Goal: Task Accomplishment & Management: Use online tool/utility

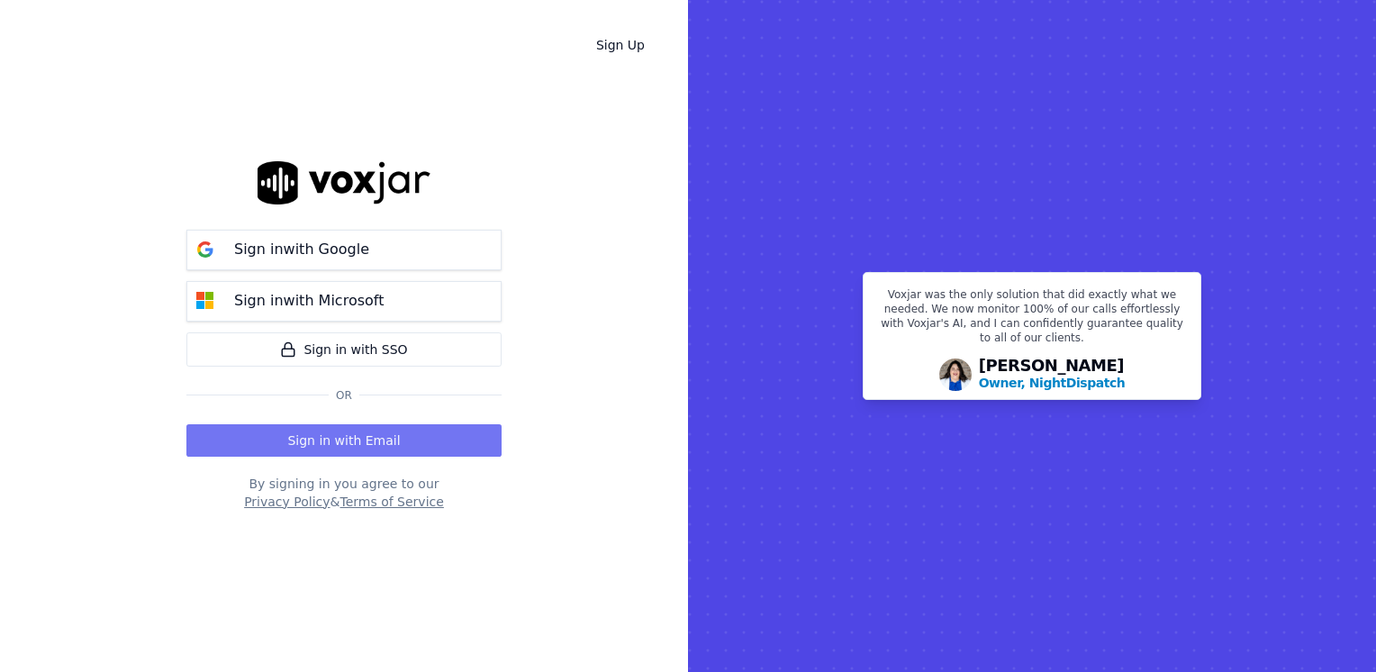
click at [417, 445] on button "Sign in with Email" at bounding box center [343, 440] width 315 height 32
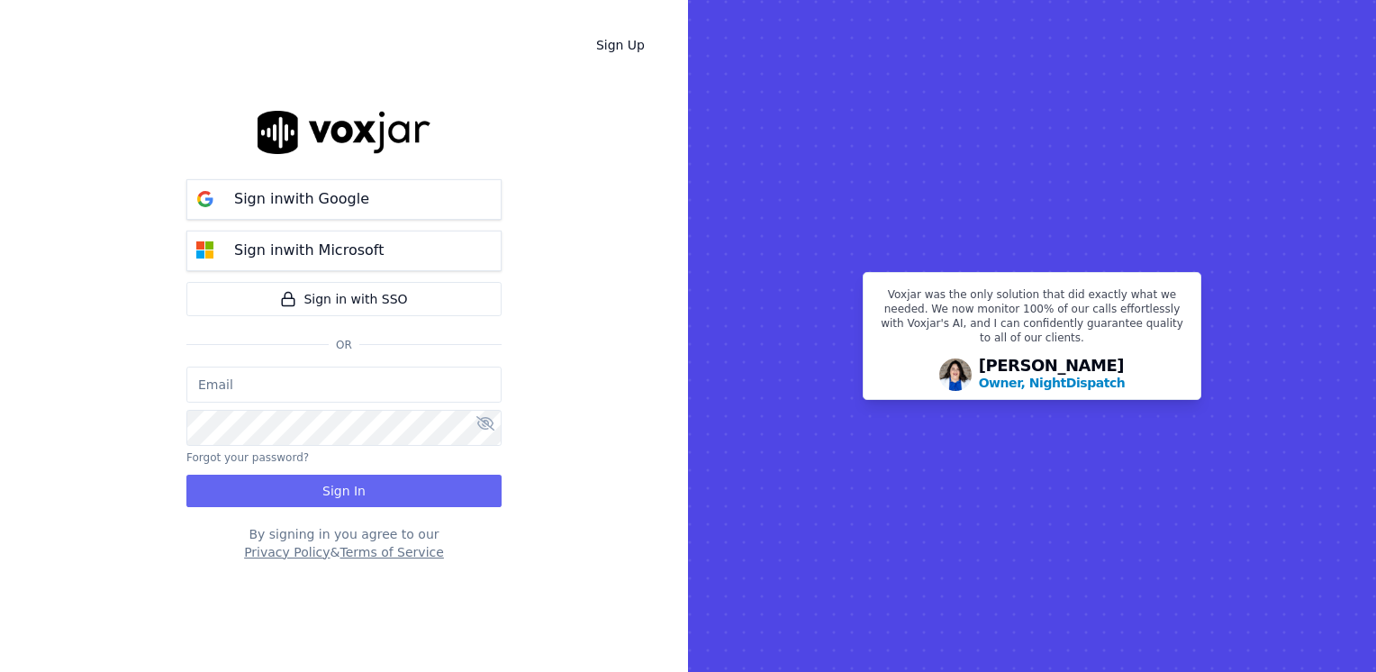
click at [400, 384] on input "email" at bounding box center [343, 384] width 315 height 36
type input "maleman@newwavepower.net"
click at [484, 429] on icon at bounding box center [485, 423] width 18 height 14
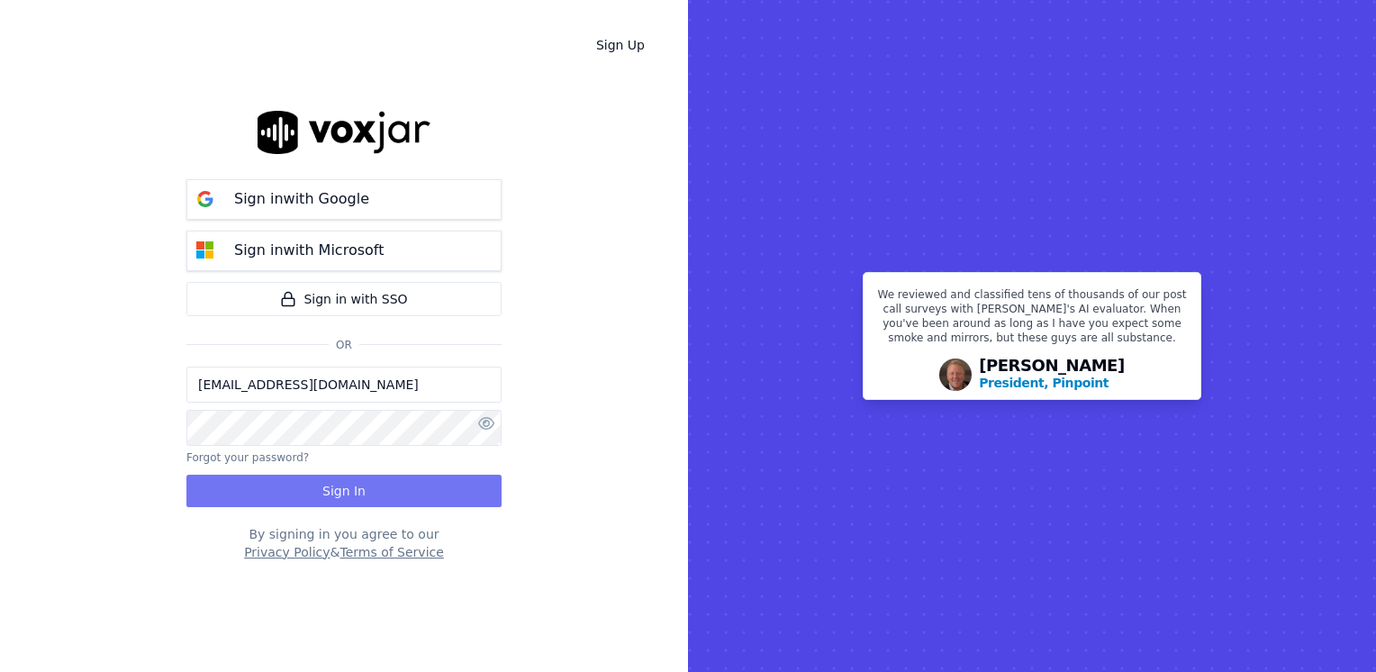
click at [389, 492] on button "Sign In" at bounding box center [343, 491] width 315 height 32
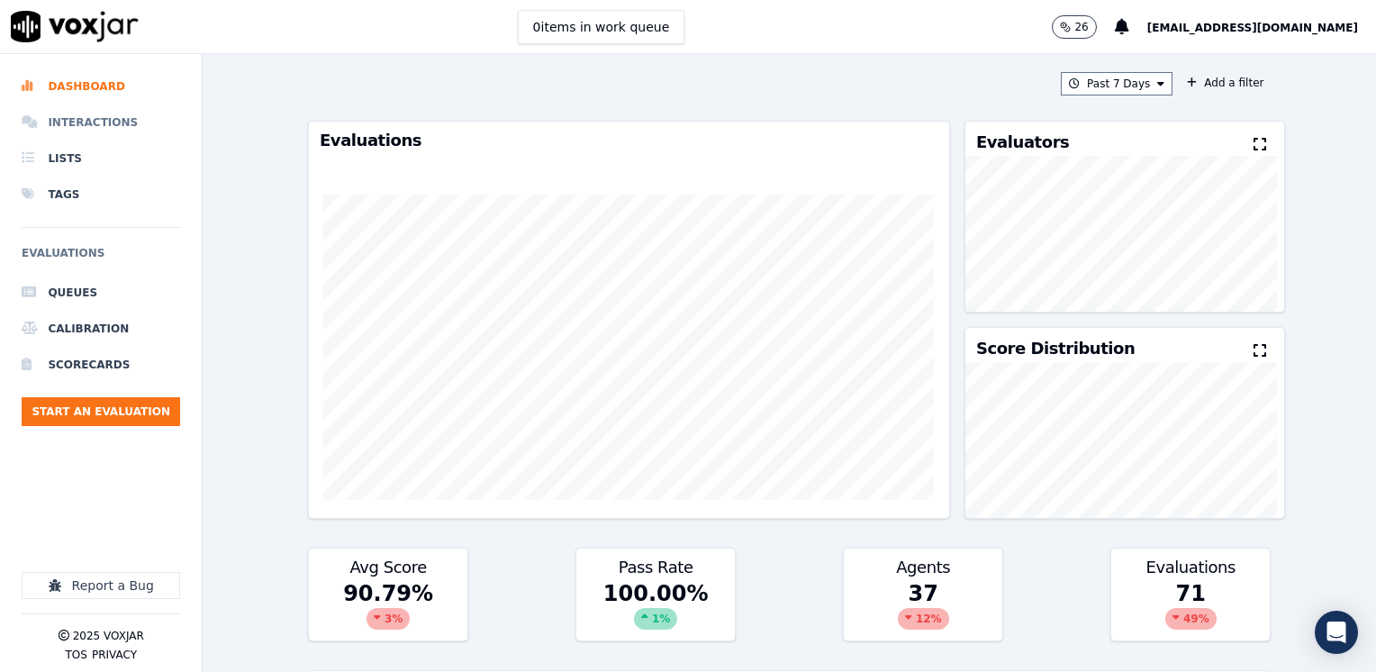
click at [90, 125] on li "Interactions" at bounding box center [101, 122] width 158 height 36
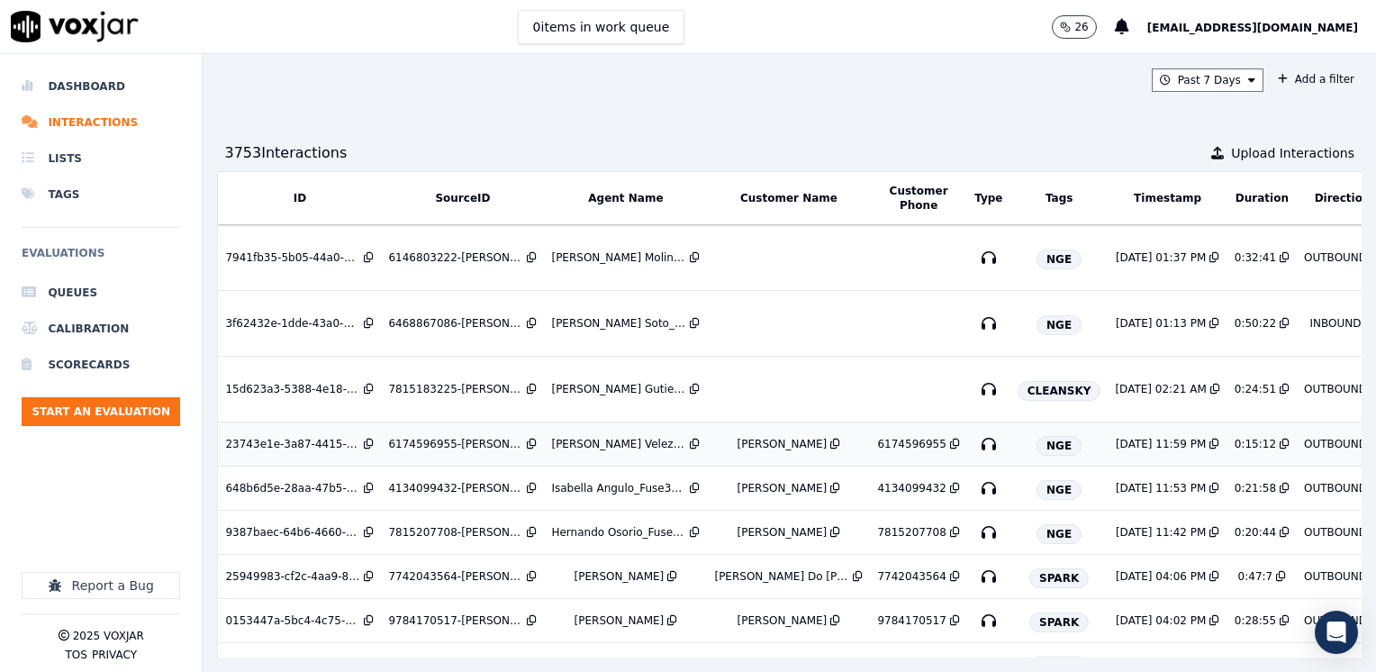
click at [755, 445] on div "[PERSON_NAME]" at bounding box center [782, 444] width 90 height 14
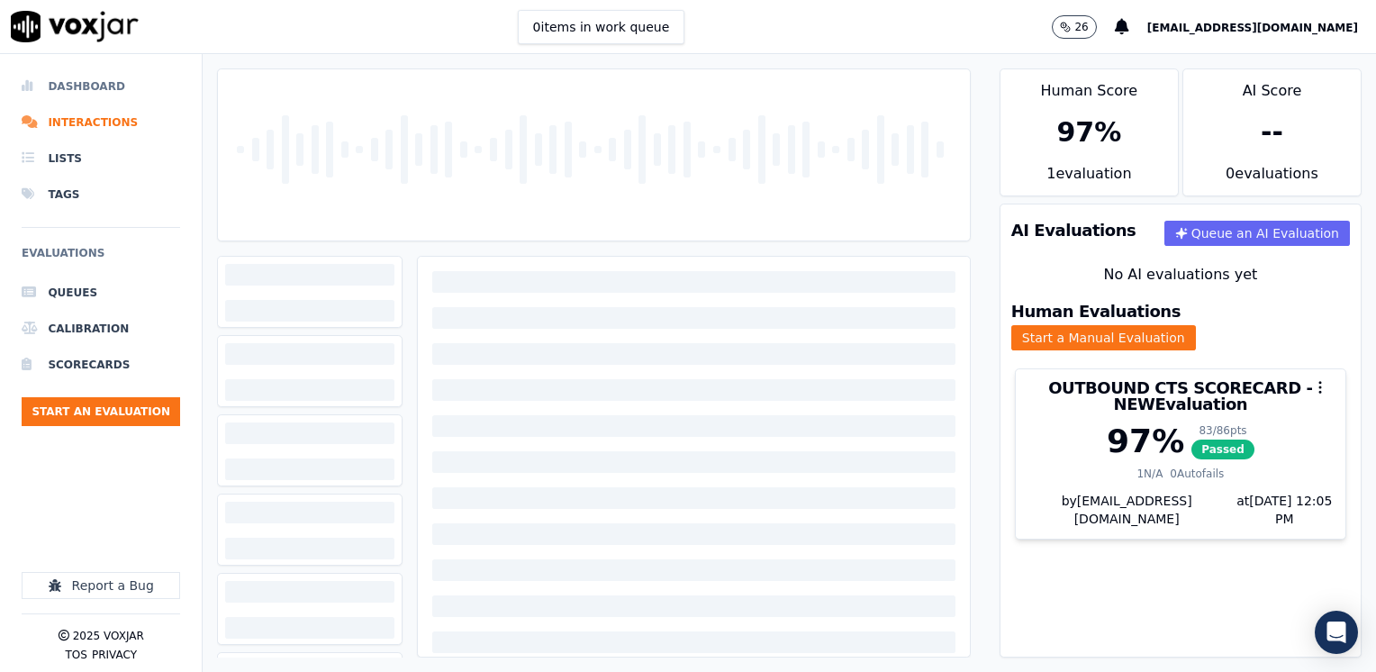
click at [120, 85] on li "Dashboard" at bounding box center [101, 86] width 158 height 36
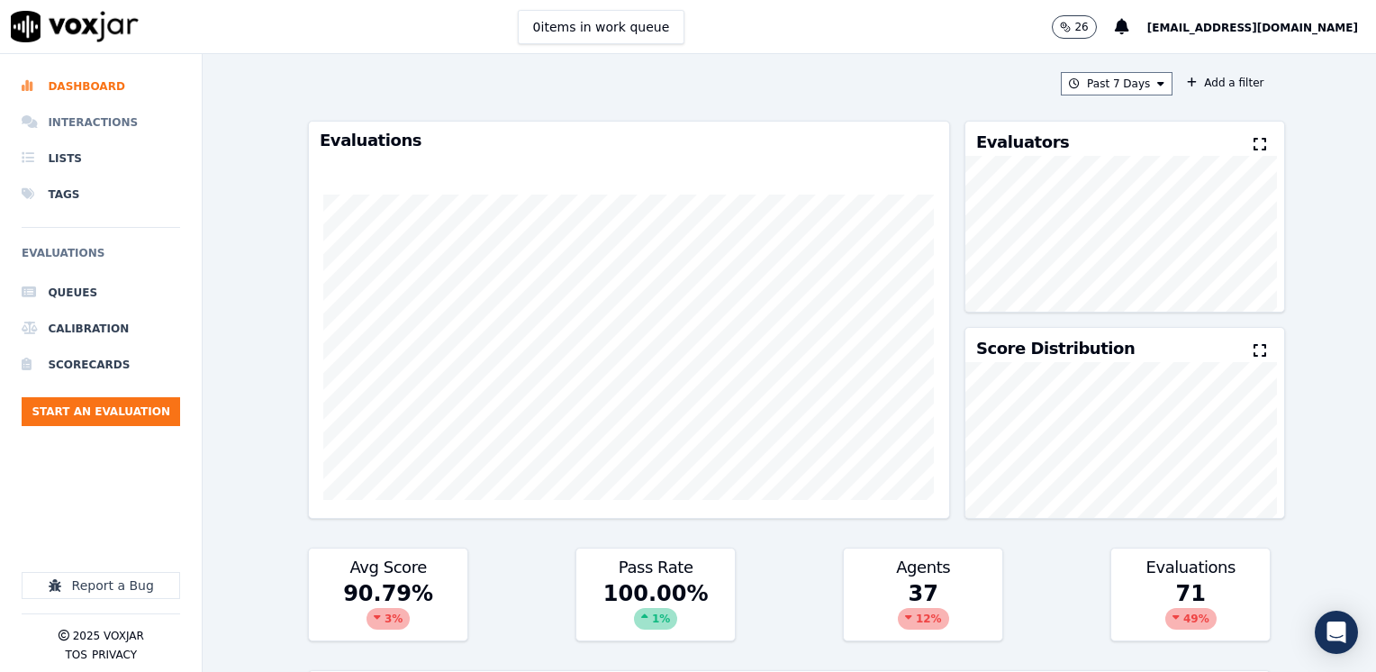
click at [112, 127] on li "Interactions" at bounding box center [101, 122] width 158 height 36
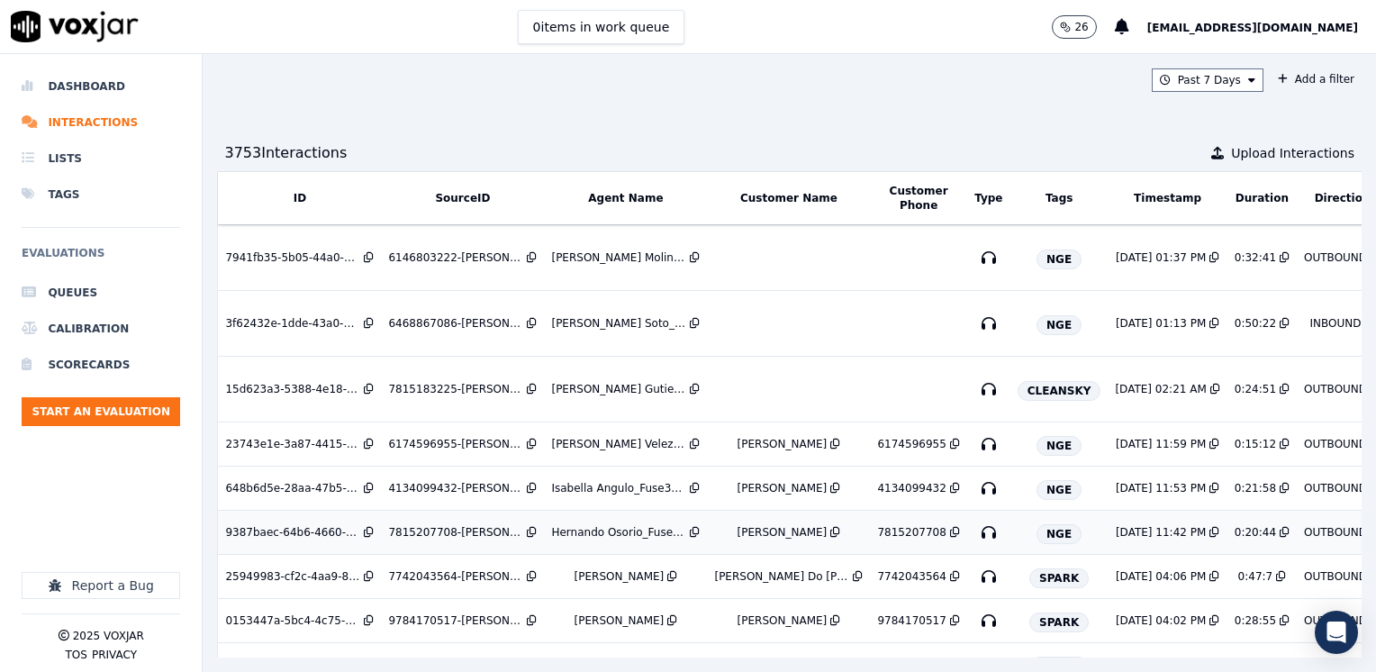
click at [605, 528] on div "Hernando Osorio_Fuse3032_NGE" at bounding box center [618, 532] width 135 height 14
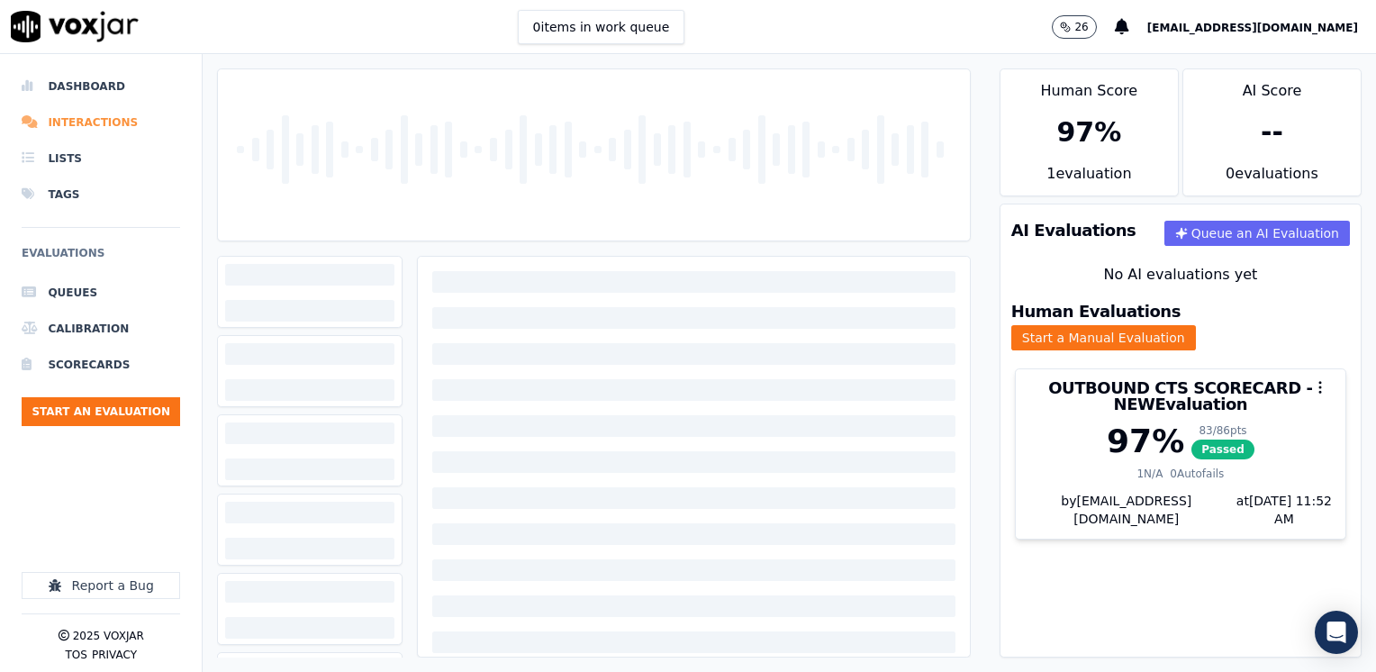
click at [99, 122] on li "Interactions" at bounding box center [101, 122] width 158 height 36
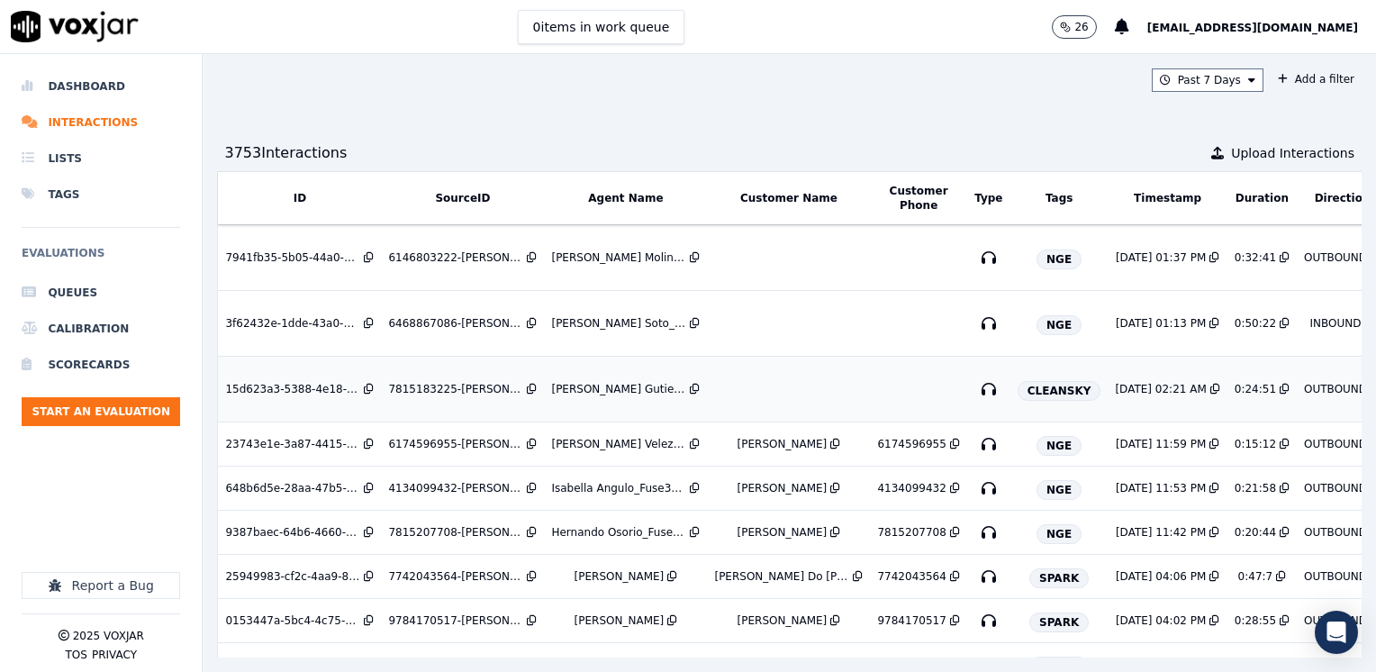
click at [764, 382] on td at bounding box center [788, 390] width 163 height 66
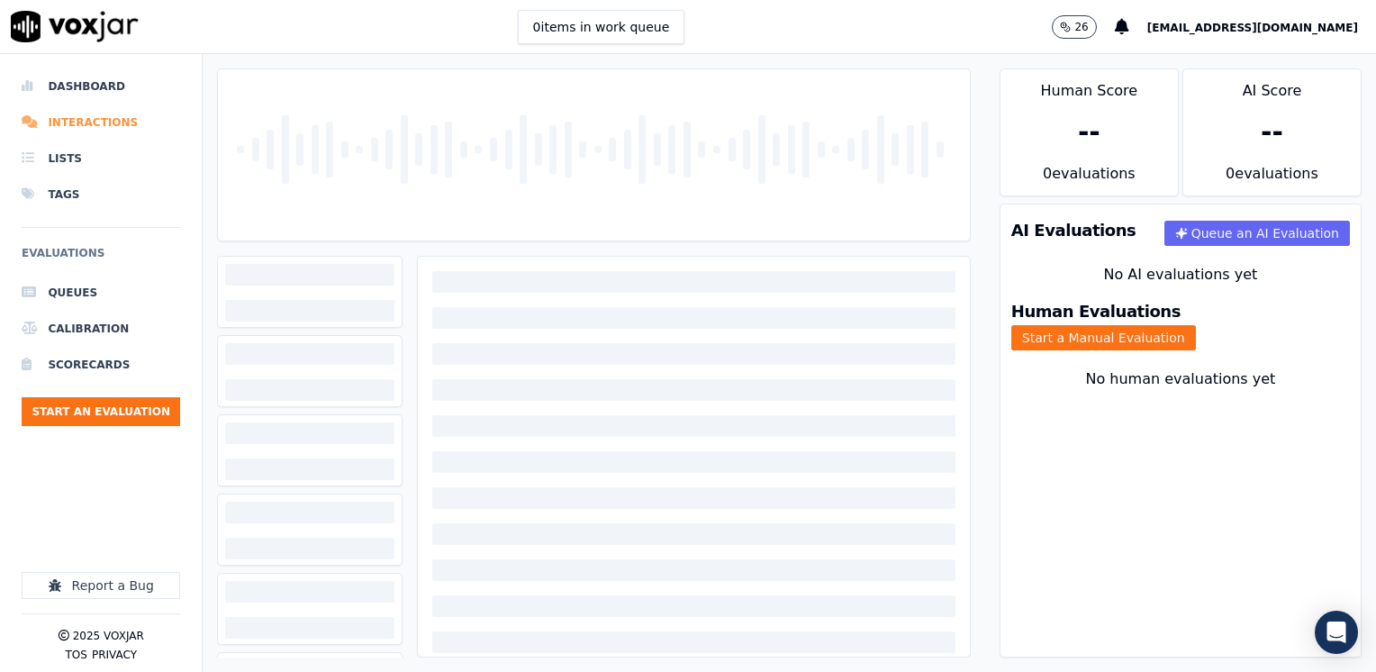
click at [98, 116] on li "Interactions" at bounding box center [101, 122] width 158 height 36
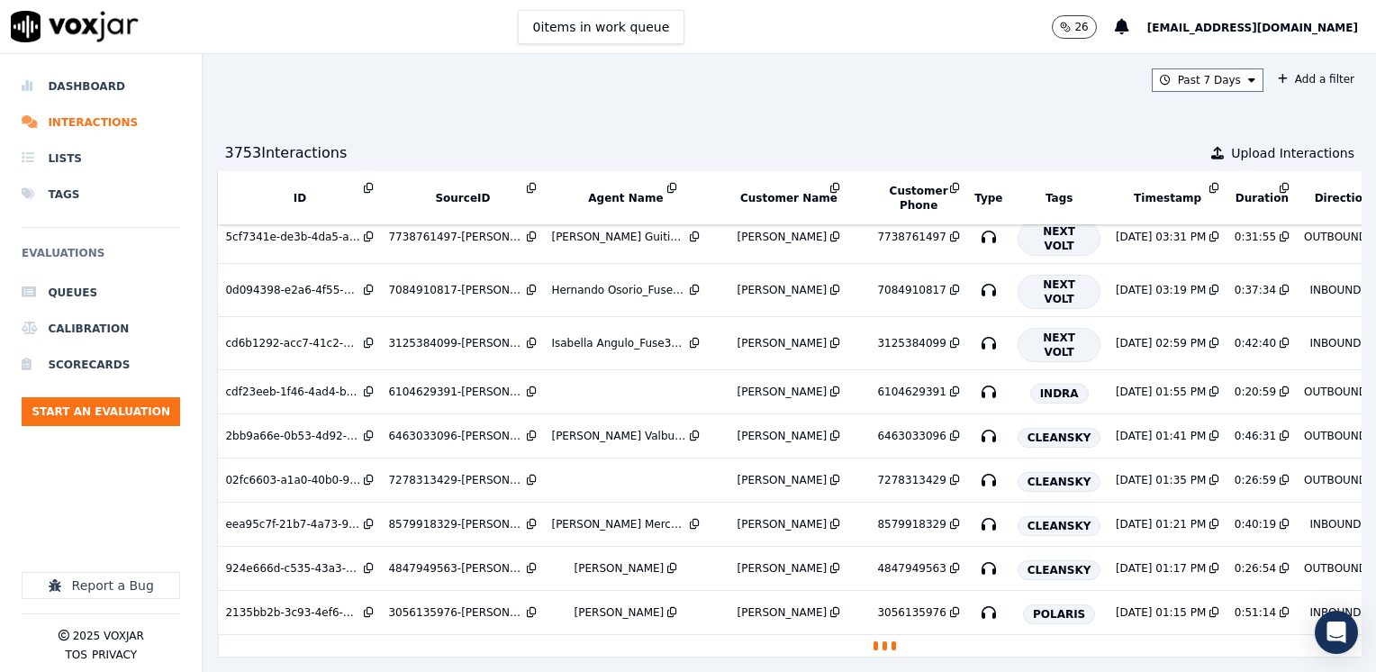
scroll to position [577, 0]
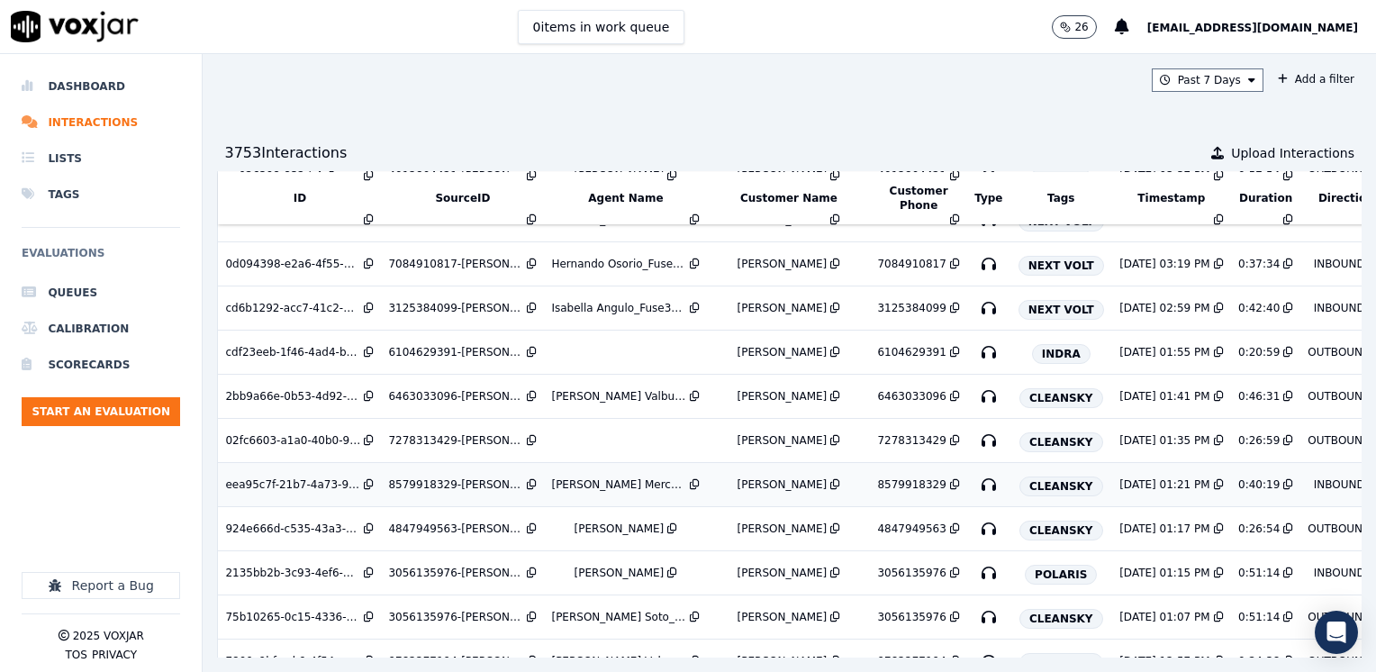
click at [273, 488] on td "eea95c7f-21b7-4a73-963e-48c05e86645c" at bounding box center [300, 485] width 164 height 44
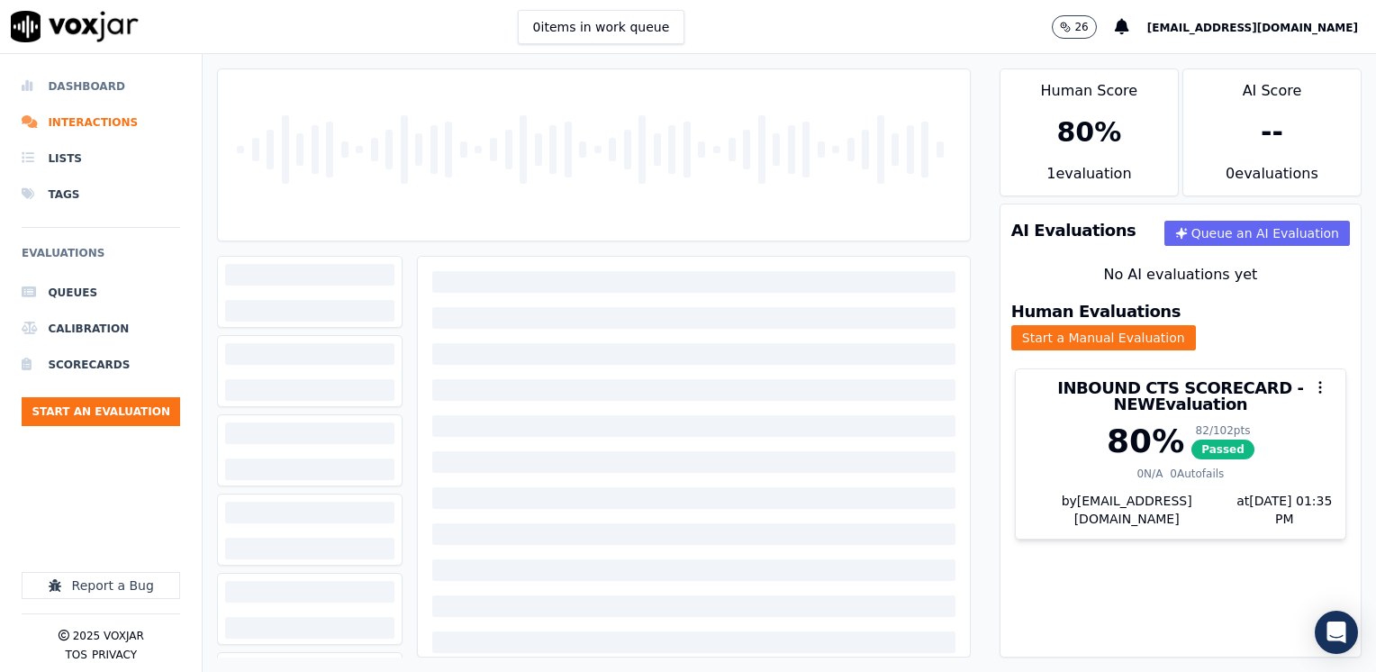
click at [87, 77] on li "Dashboard" at bounding box center [101, 86] width 158 height 36
